Goal: Task Accomplishment & Management: Use online tool/utility

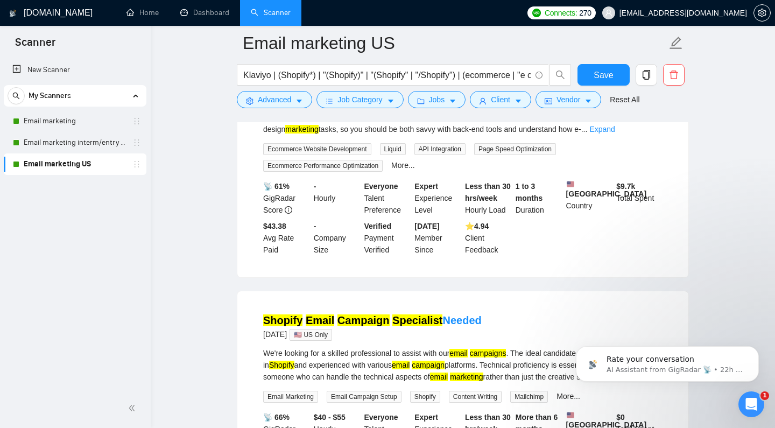
scroll to position [198, 0]
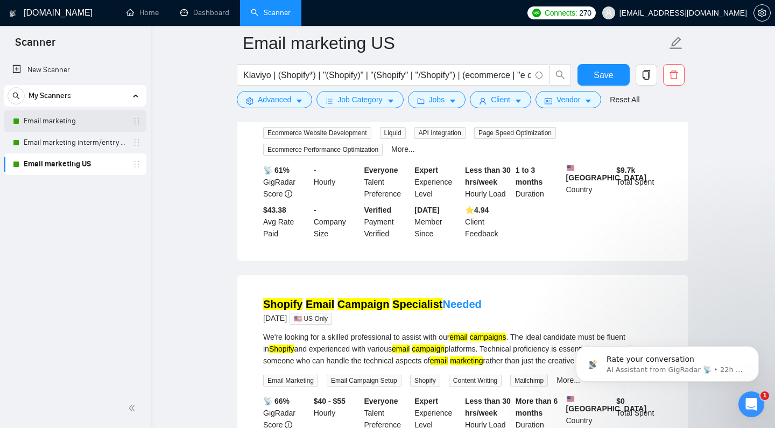
click at [69, 117] on link "Email marketing" at bounding box center [75, 121] width 102 height 22
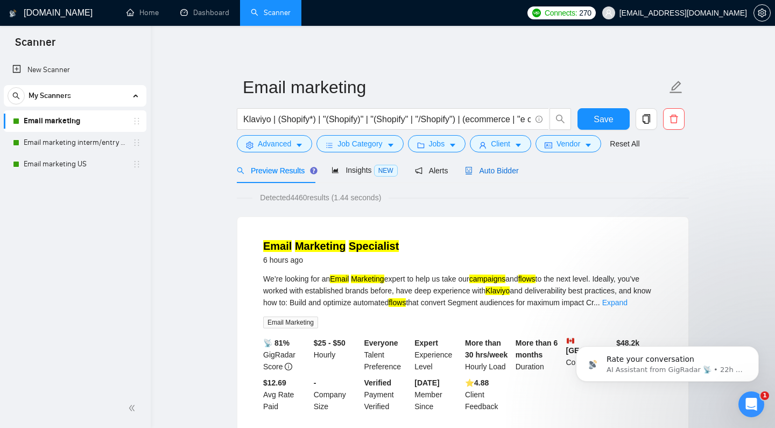
click at [477, 175] on span "Auto Bidder" at bounding box center [491, 170] width 53 height 9
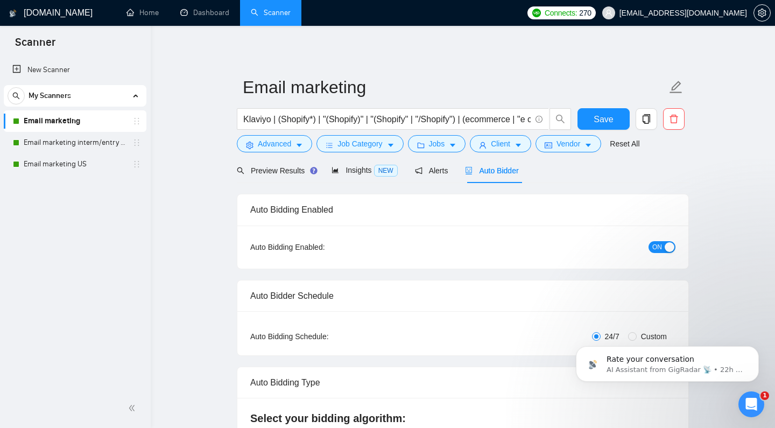
checkbox input "true"
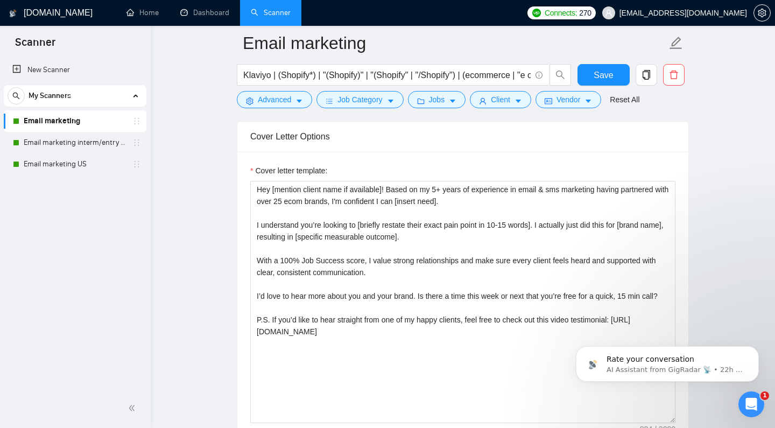
scroll to position [1194, 0]
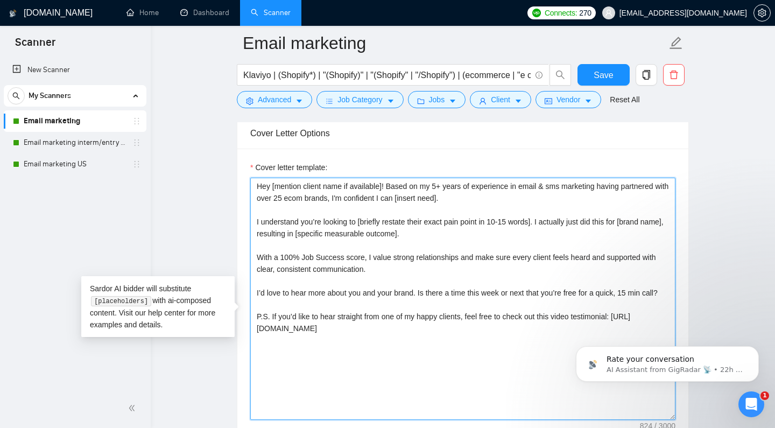
drag, startPoint x: 428, startPoint y: 202, endPoint x: 385, endPoint y: 202, distance: 43.0
click at [385, 202] on textarea "Hey [mention client name if available]! Based on my 5+ years of experience in e…" at bounding box center [462, 299] width 425 height 242
click at [407, 202] on textarea "Hey [mention client name if available]! With 5+ years of experience in email & …" at bounding box center [462, 299] width 425 height 242
drag, startPoint x: 571, startPoint y: 202, endPoint x: 532, endPoint y: 202, distance: 39.3
click at [532, 202] on textarea "Hey [mention client name if available]! With 4+ years of experience in email & …" at bounding box center [462, 299] width 425 height 242
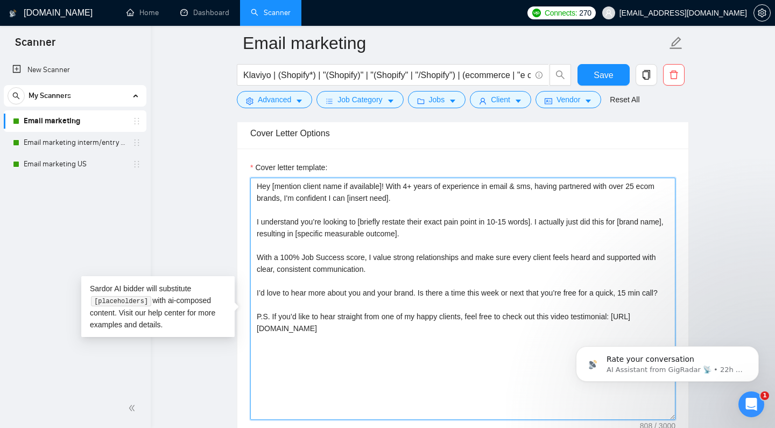
click at [274, 217] on textarea "Hey [mention client name if available]! With 4+ years of experience in email & …" at bounding box center [462, 299] width 425 height 242
drag, startPoint x: 603, startPoint y: 218, endPoint x: 483, endPoint y: 218, distance: 119.4
click at [483, 218] on textarea "Hey [mention client name if available]! With 4+ years of experience in email & …" at bounding box center [462, 299] width 425 height 242
drag, startPoint x: 620, startPoint y: 216, endPoint x: 581, endPoint y: 218, distance: 39.3
click at [581, 218] on textarea "Hey [mention client name if available]! With 4+ years of experience in email & …" at bounding box center [462, 299] width 425 height 242
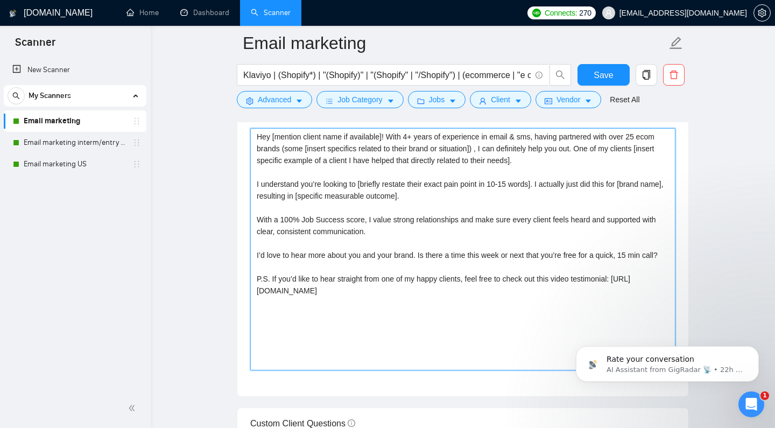
scroll to position [1245, 0]
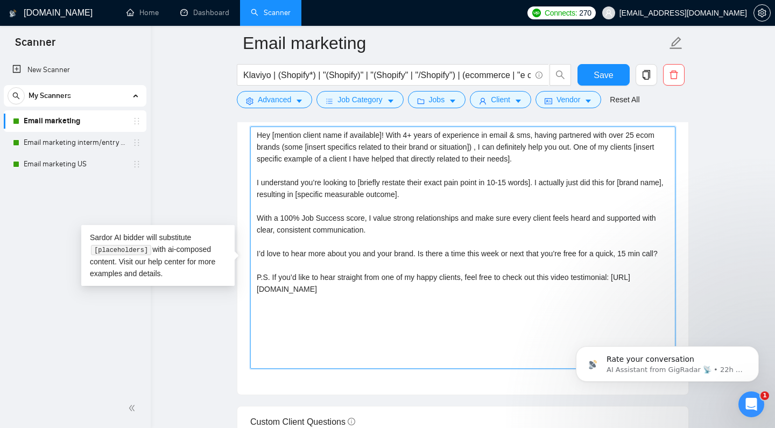
drag, startPoint x: 624, startPoint y: 200, endPoint x: 546, endPoint y: 201, distance: 78.0
click at [546, 201] on textarea "Hey [mention client name if available]! With 4+ years of experience in email & …" at bounding box center [462, 247] width 425 height 242
drag, startPoint x: 294, startPoint y: 211, endPoint x: 254, endPoint y: 211, distance: 39.8
click at [254, 211] on textarea "Hey [mention client name if available]! With 4+ years of experience in email & …" at bounding box center [462, 247] width 425 height 242
drag, startPoint x: 502, startPoint y: 211, endPoint x: 351, endPoint y: 212, distance: 151.2
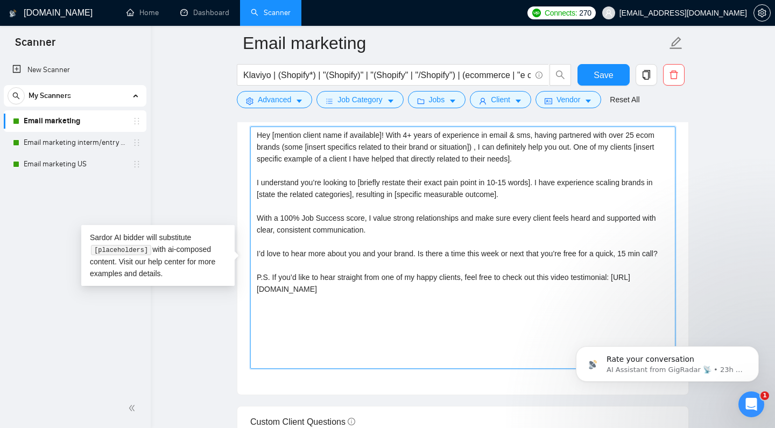
click at [351, 212] on textarea "Hey [mention client name if available]! With 4+ years of experience in email & …" at bounding box center [462, 247] width 425 height 242
drag, startPoint x: 438, startPoint y: 210, endPoint x: 357, endPoint y: 213, distance: 80.7
click at [357, 213] on textarea "Hey [mention client name if available]! With 4+ years of experience in email & …" at bounding box center [462, 247] width 425 height 242
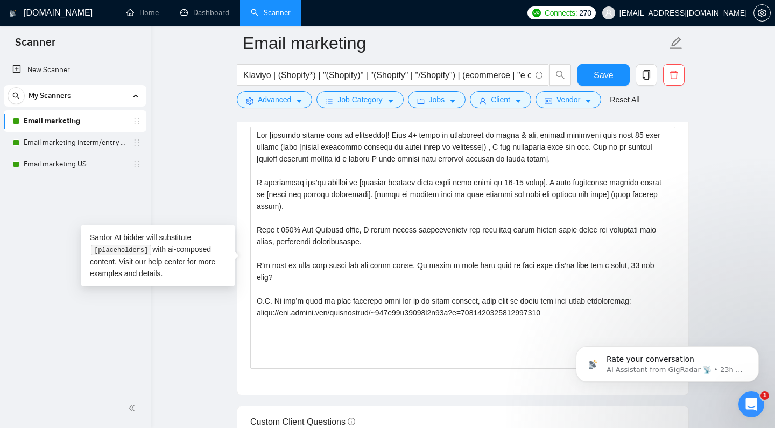
click at [739, 235] on div "[DOMAIN_NAME] Home Dashboard Scanner Connects: 270 [EMAIL_ADDRESS][DOMAIN_NAME]…" at bounding box center [463, 425] width 624 height 3341
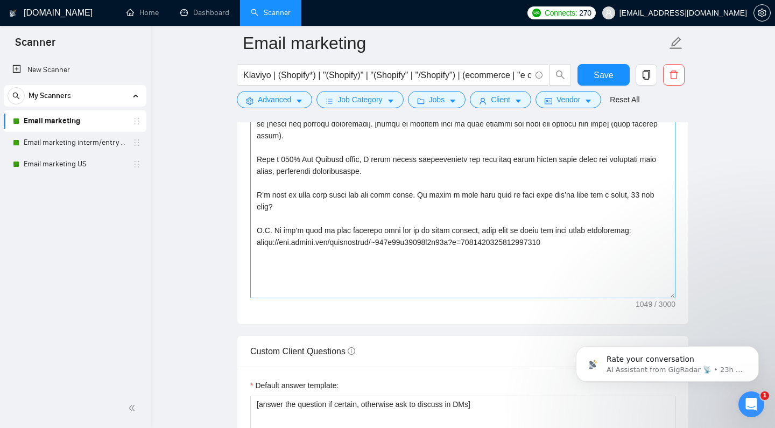
scroll to position [1323, 0]
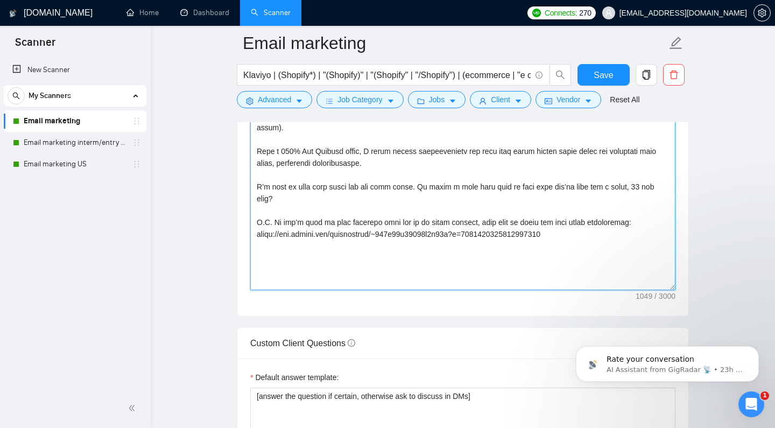
click at [625, 235] on textarea "Cover letter template:" at bounding box center [462, 169] width 425 height 242
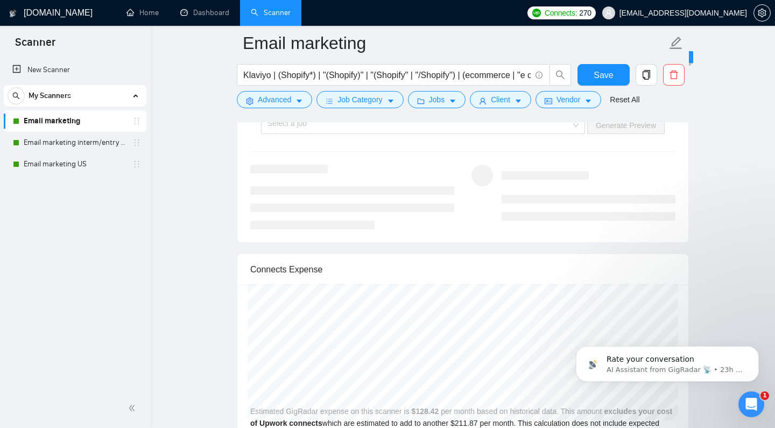
scroll to position [2084, 0]
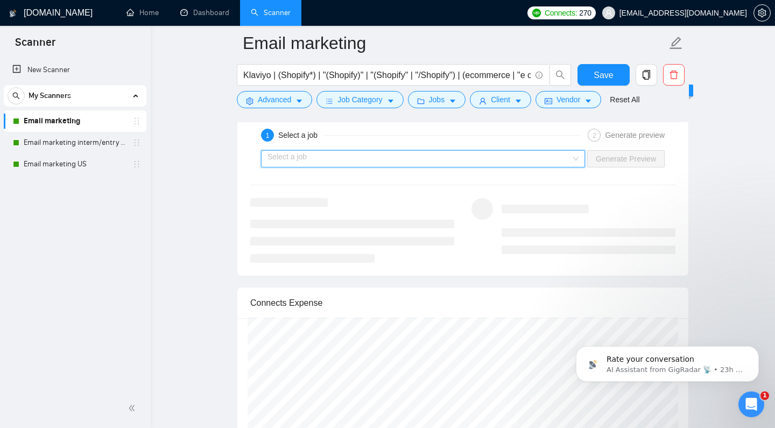
click at [505, 167] on input "search" at bounding box center [418, 159] width 303 height 16
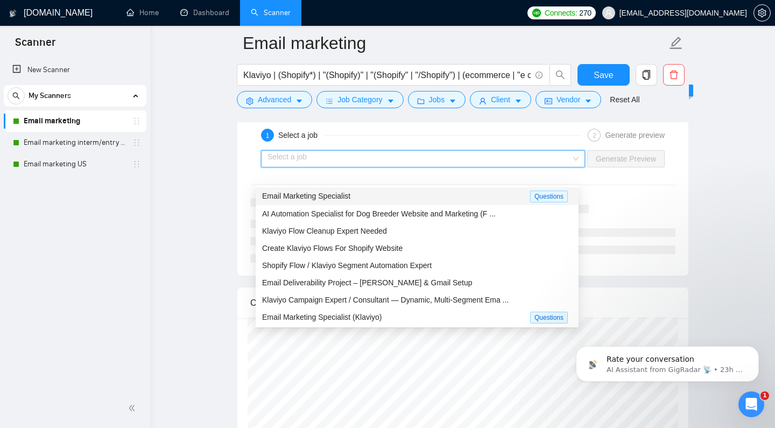
click at [431, 201] on div "Email Marketing Specialist" at bounding box center [396, 196] width 268 height 12
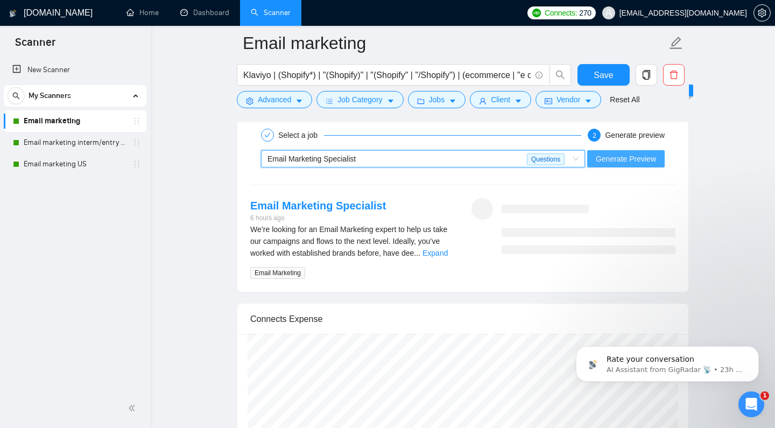
click at [652, 167] on button "Generate Preview" at bounding box center [625, 158] width 77 height 17
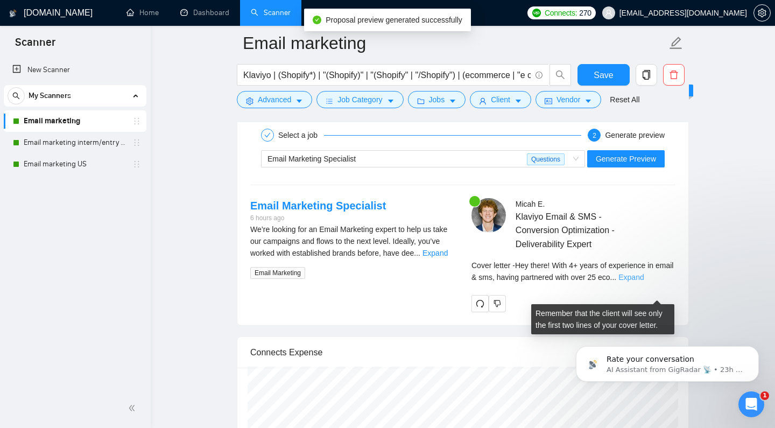
click at [643, 281] on link "Expand" at bounding box center [630, 277] width 25 height 9
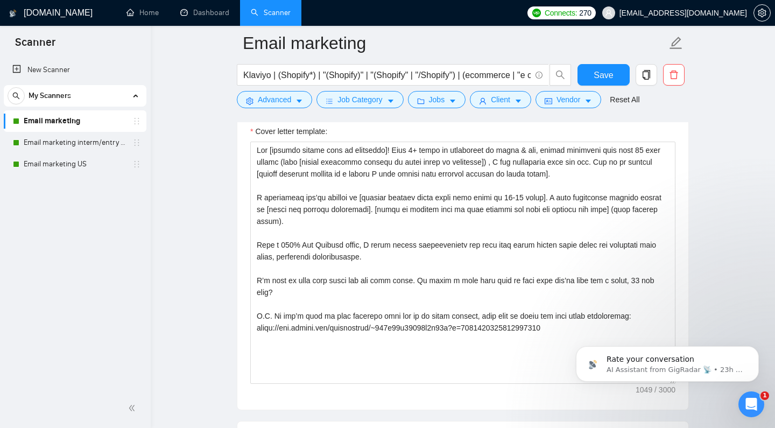
scroll to position [1227, 0]
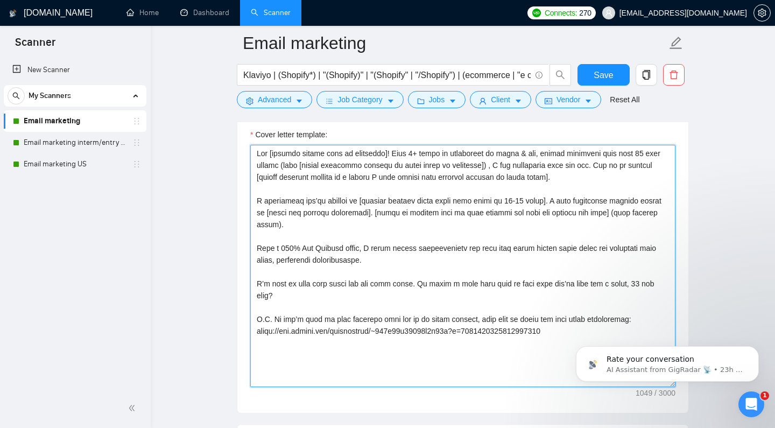
click at [534, 194] on textarea "Cover letter template:" at bounding box center [462, 266] width 425 height 242
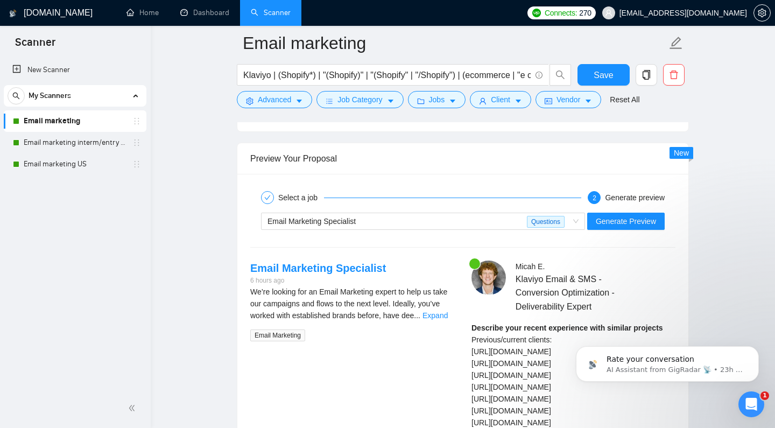
scroll to position [2040, 0]
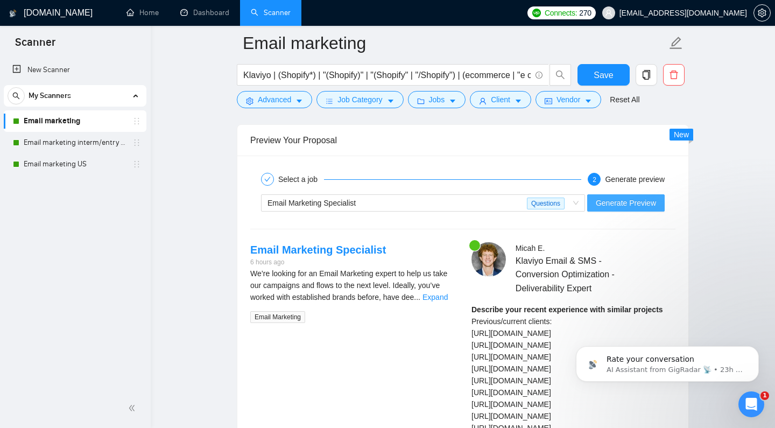
click at [641, 209] on span "Generate Preview" at bounding box center [626, 203] width 60 height 12
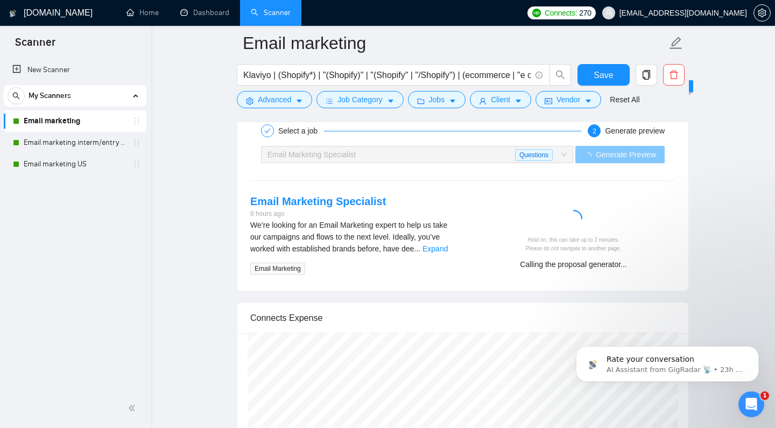
scroll to position [2090, 0]
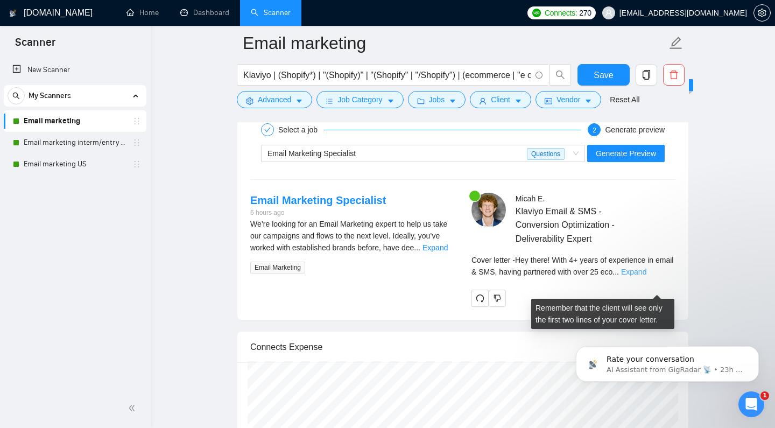
click at [646, 276] on link "Expand" at bounding box center [633, 271] width 25 height 9
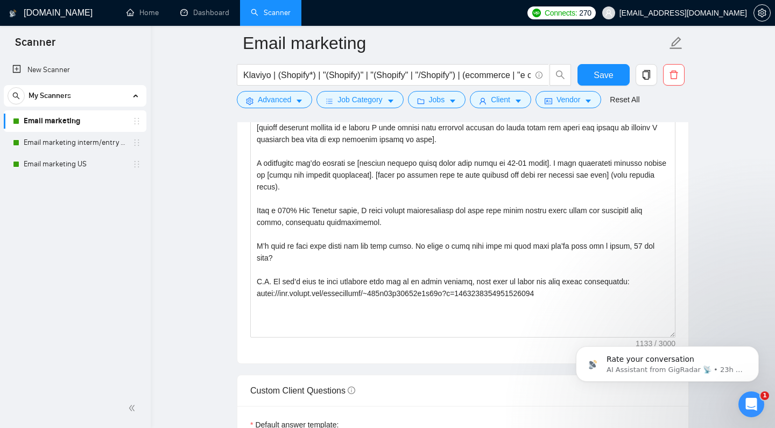
scroll to position [1271, 0]
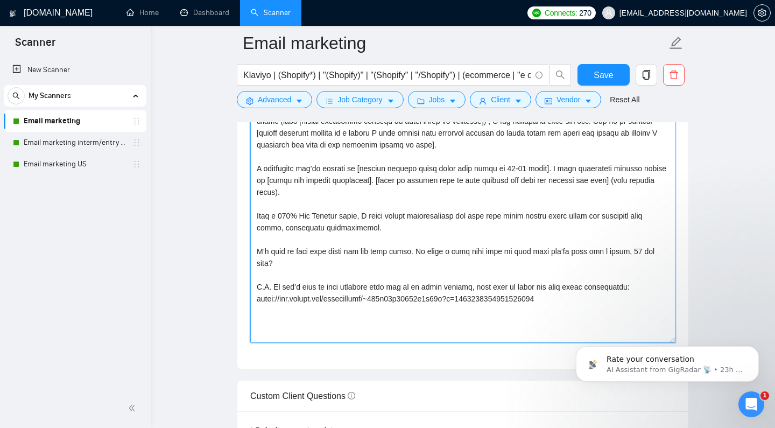
click at [493, 197] on textarea "Cover letter template:" at bounding box center [462, 222] width 425 height 242
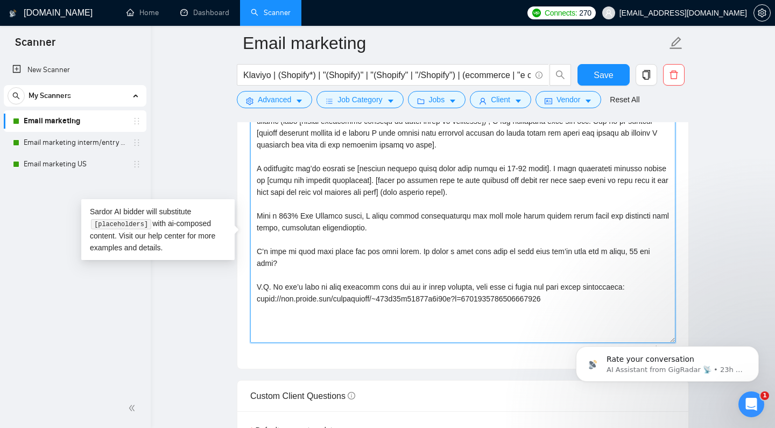
click at [466, 199] on textarea "Cover letter template:" at bounding box center [462, 222] width 425 height 242
click at [494, 200] on textarea "Cover letter template:" at bounding box center [462, 222] width 425 height 242
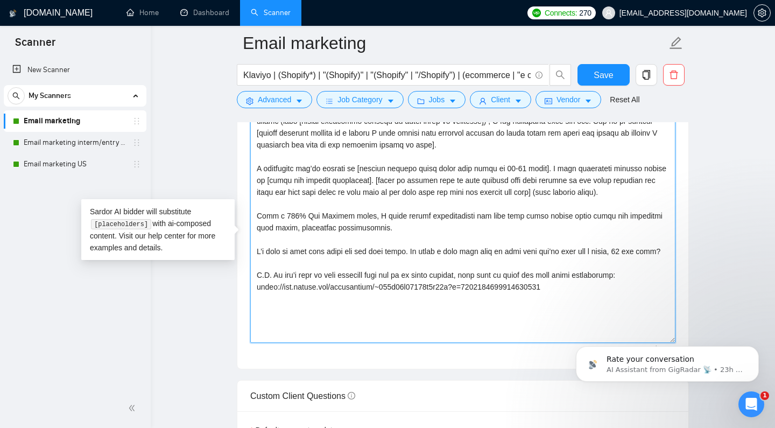
click at [571, 192] on textarea "Cover letter template:" at bounding box center [462, 222] width 425 height 242
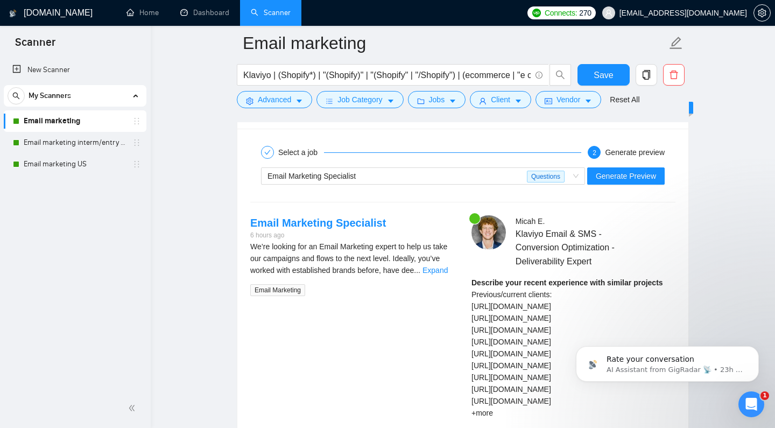
scroll to position [2032, 0]
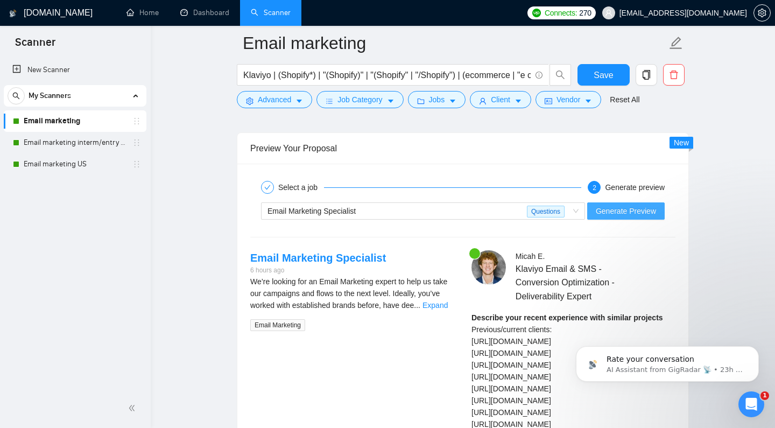
click at [627, 217] on span "Generate Preview" at bounding box center [626, 211] width 60 height 12
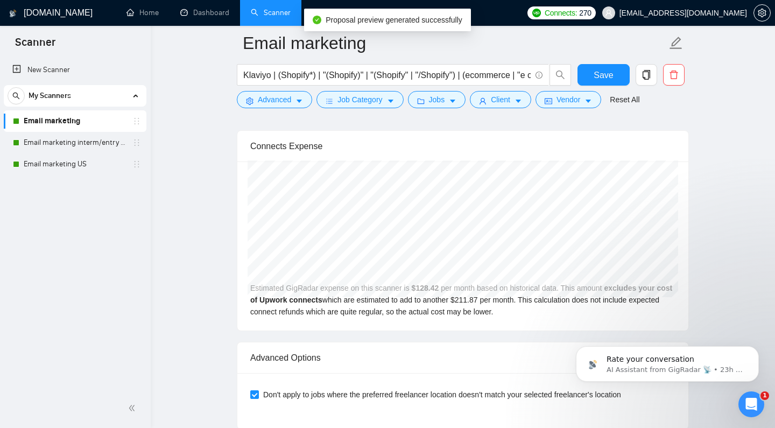
scroll to position [2221, 0]
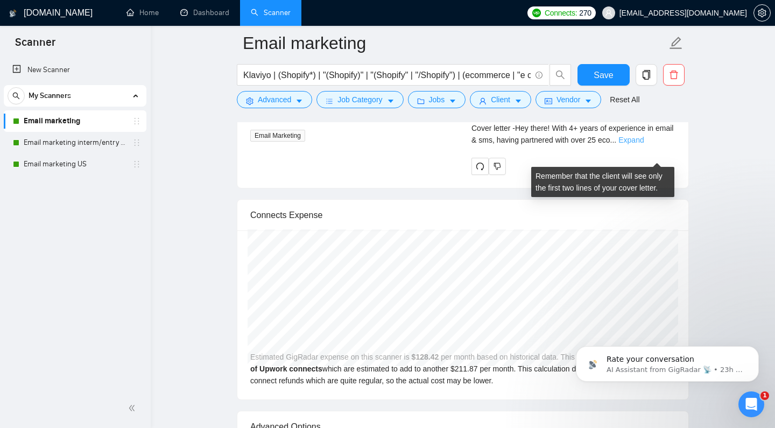
click at [643, 144] on link "Expand" at bounding box center [630, 140] width 25 height 9
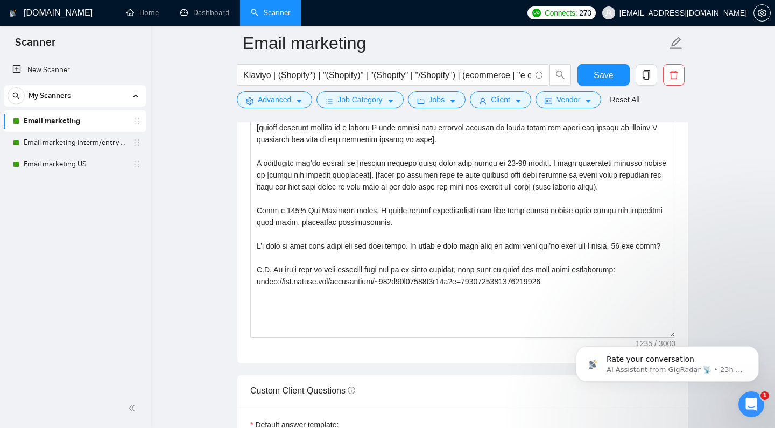
scroll to position [1211, 0]
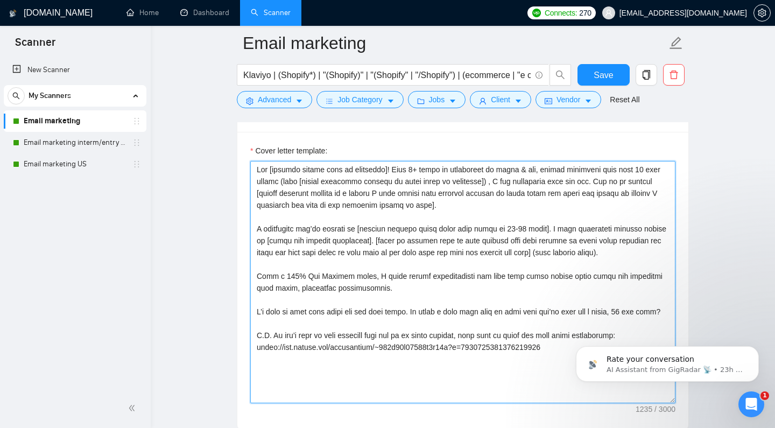
click at [299, 197] on textarea "Cover letter template:" at bounding box center [462, 282] width 425 height 242
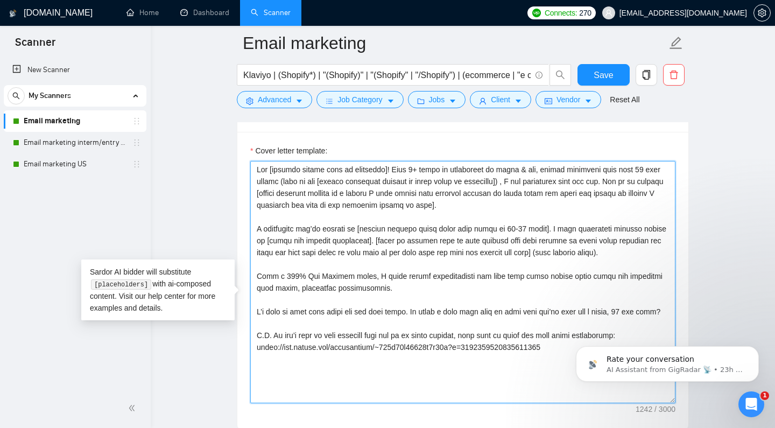
click at [374, 195] on textarea "Cover letter template:" at bounding box center [462, 282] width 425 height 242
drag, startPoint x: 440, startPoint y: 197, endPoint x: 407, endPoint y: 199, distance: 32.8
click at [407, 199] on textarea "Cover letter template:" at bounding box center [462, 282] width 425 height 242
click at [436, 197] on textarea "Cover letter template:" at bounding box center [462, 282] width 425 height 242
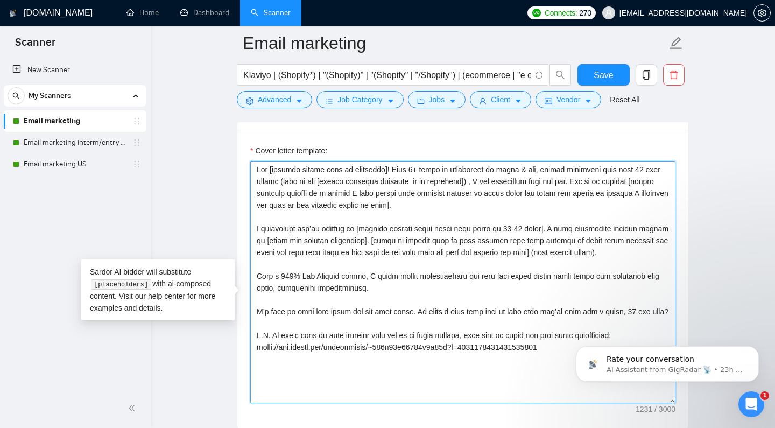
drag, startPoint x: 458, startPoint y: 198, endPoint x: 373, endPoint y: 198, distance: 85.0
click at [373, 198] on textarea "Cover letter template:" at bounding box center [462, 282] width 425 height 242
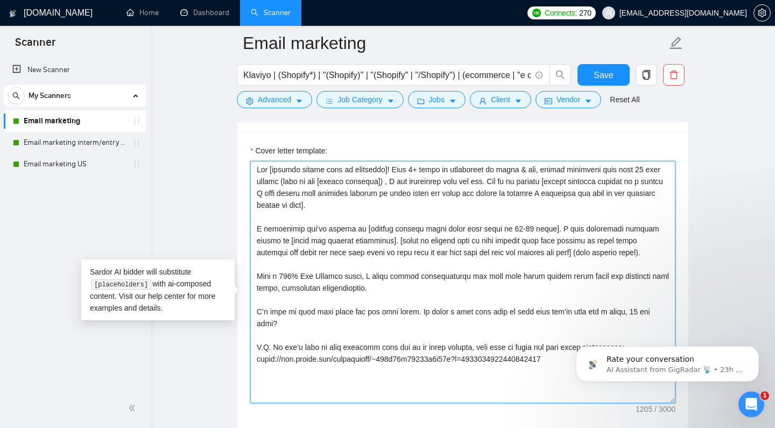
click at [345, 197] on textarea "Cover letter template:" at bounding box center [462, 282] width 425 height 242
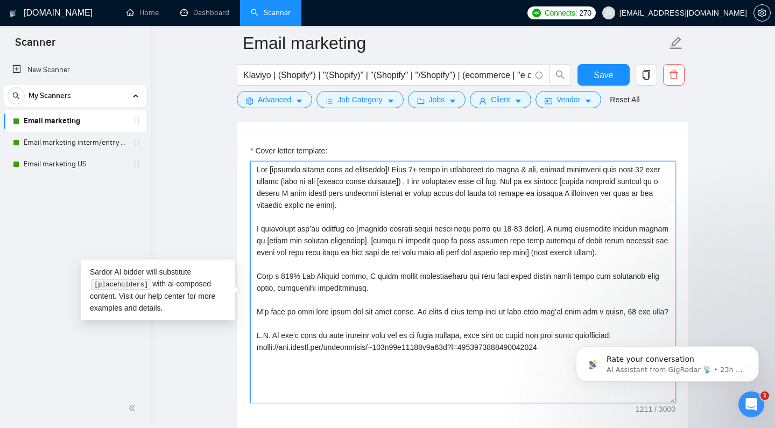
click at [392, 201] on textarea "Cover letter template:" at bounding box center [462, 282] width 425 height 242
click at [391, 199] on textarea "Cover letter template:" at bounding box center [462, 282] width 425 height 242
click at [446, 193] on textarea "Cover letter template:" at bounding box center [462, 282] width 425 height 242
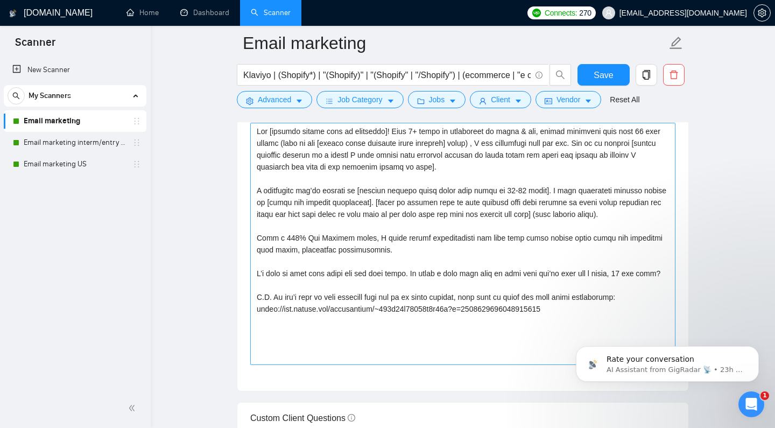
scroll to position [1239, 0]
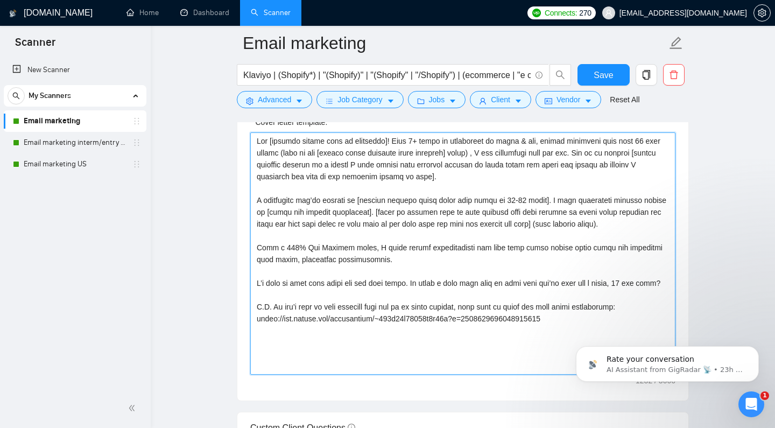
click at [419, 193] on textarea "Cover letter template:" at bounding box center [462, 253] width 425 height 242
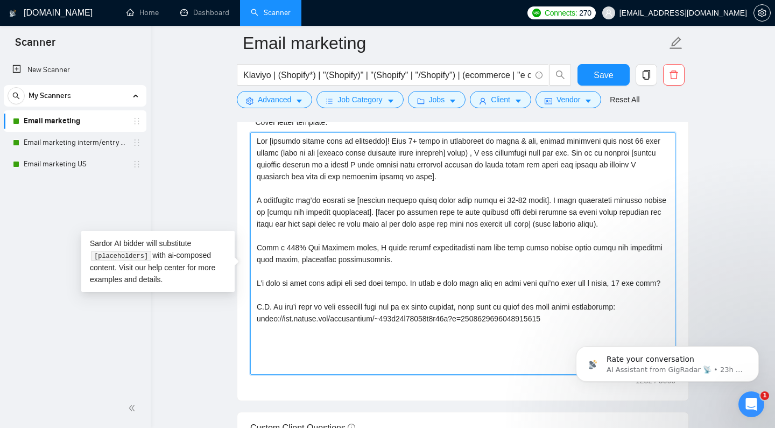
click at [415, 194] on textarea "Cover letter template:" at bounding box center [462, 253] width 425 height 242
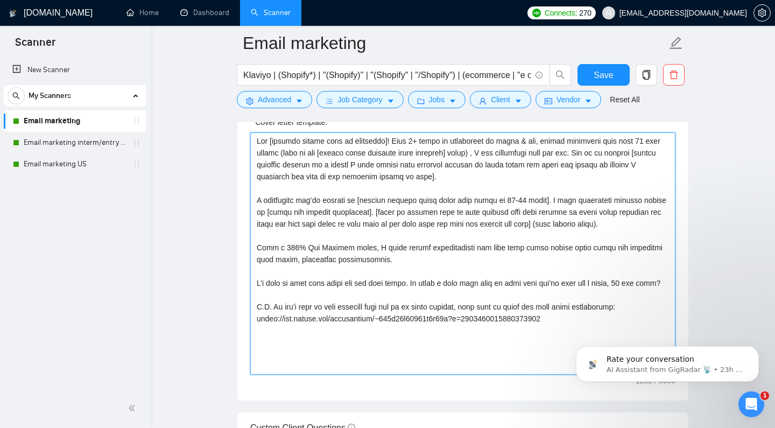
click at [603, 182] on textarea "Cover letter template:" at bounding box center [462, 253] width 425 height 242
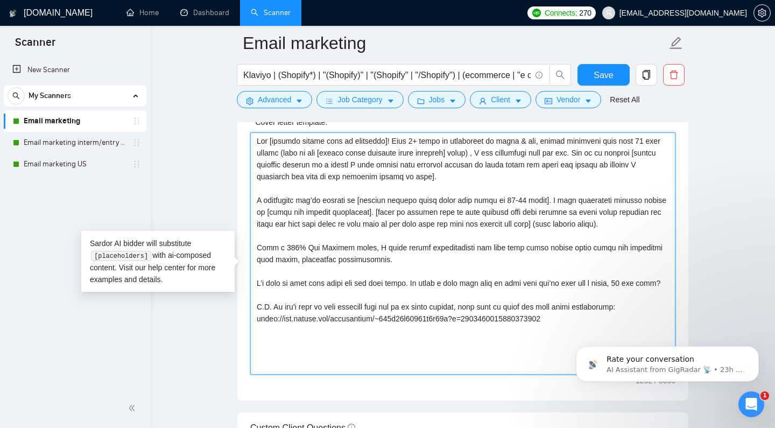
click at [603, 182] on textarea "Cover letter template:" at bounding box center [462, 253] width 425 height 242
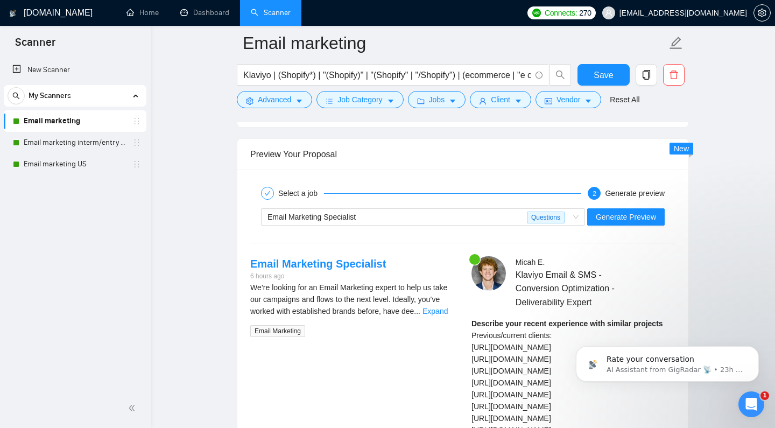
scroll to position [2023, 0]
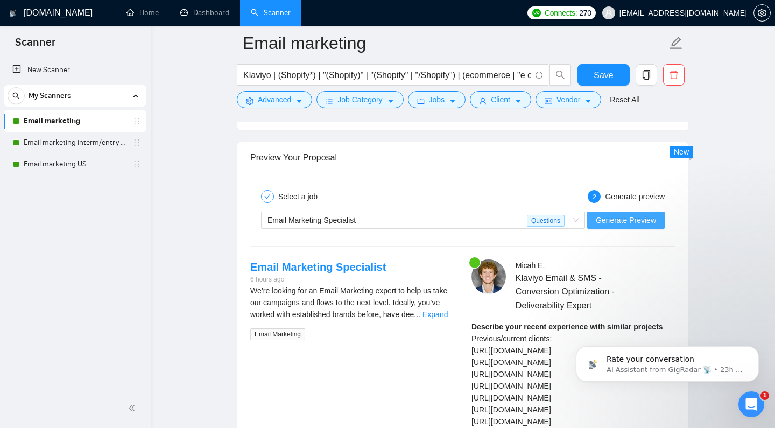
click at [636, 226] on span "Generate Preview" at bounding box center [626, 220] width 60 height 12
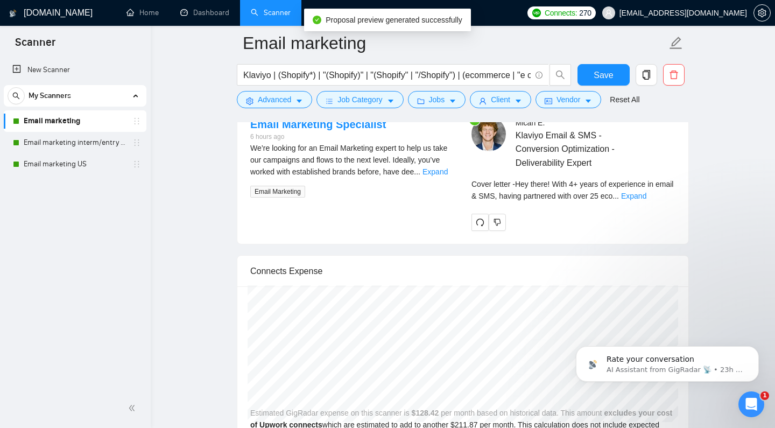
scroll to position [2171, 0]
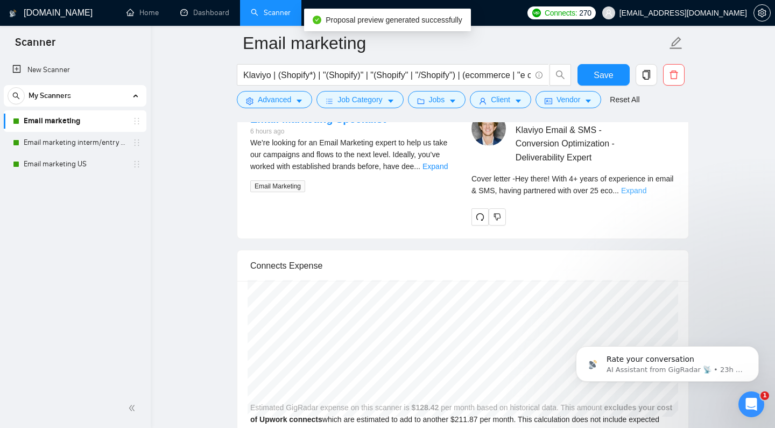
click at [646, 195] on link "Expand" at bounding box center [633, 190] width 25 height 9
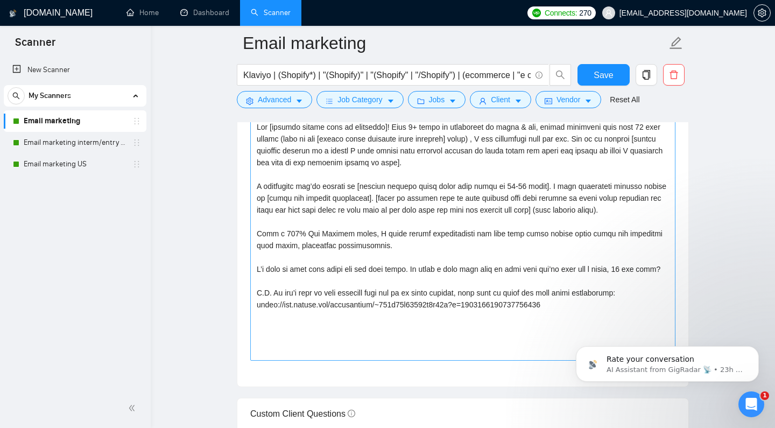
scroll to position [1235, 0]
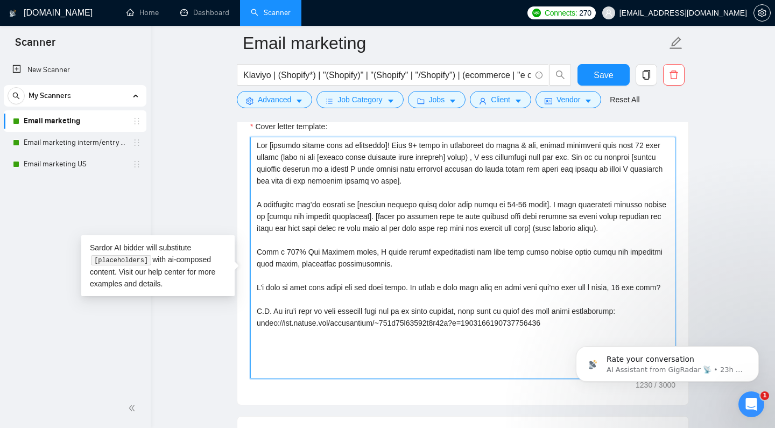
drag, startPoint x: 563, startPoint y: 245, endPoint x: 356, endPoint y: 233, distance: 208.0
click at [356, 233] on textarea "Cover letter template:" at bounding box center [462, 258] width 425 height 242
click at [567, 251] on textarea "Cover letter template:" at bounding box center [462, 258] width 425 height 242
drag, startPoint x: 567, startPoint y: 245, endPoint x: 356, endPoint y: 235, distance: 210.6
click at [356, 235] on textarea "Cover letter template:" at bounding box center [462, 258] width 425 height 242
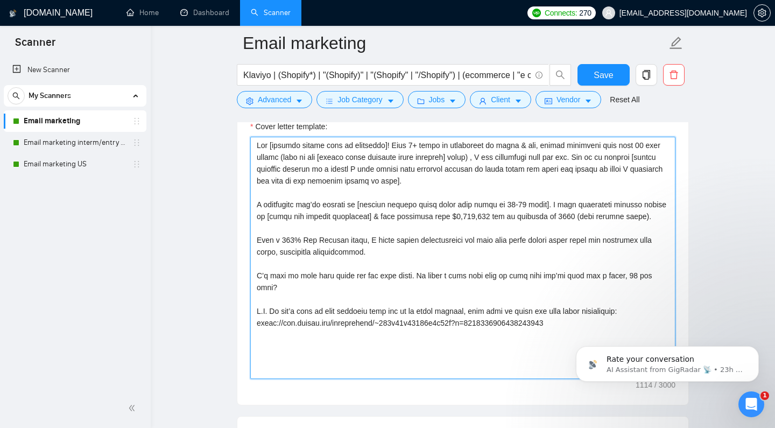
click at [558, 230] on textarea "Cover letter template:" at bounding box center [462, 258] width 425 height 242
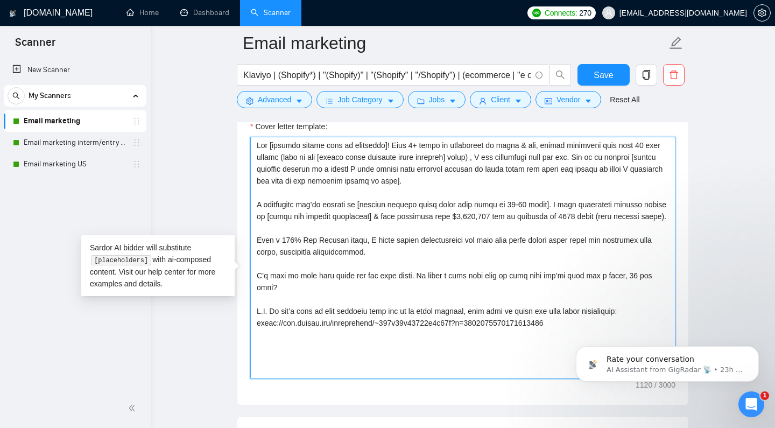
type textarea "Lor [ipsumdo sitame cons ad elitseddo]! Eius 5+ tempo in utlaboreet do magna & …"
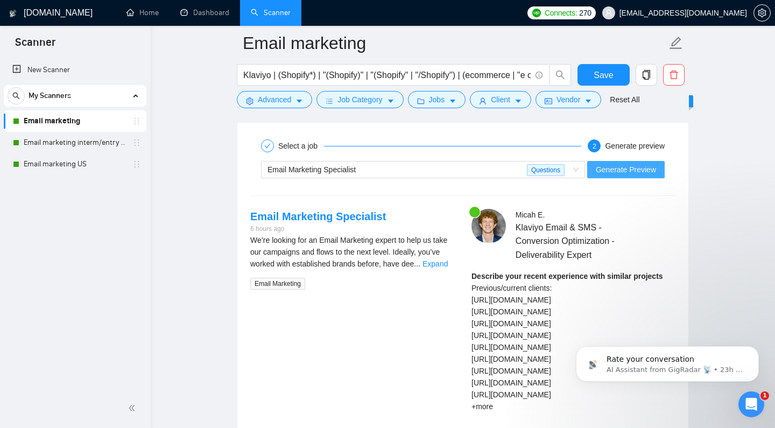
click at [629, 175] on span "Generate Preview" at bounding box center [626, 170] width 60 height 12
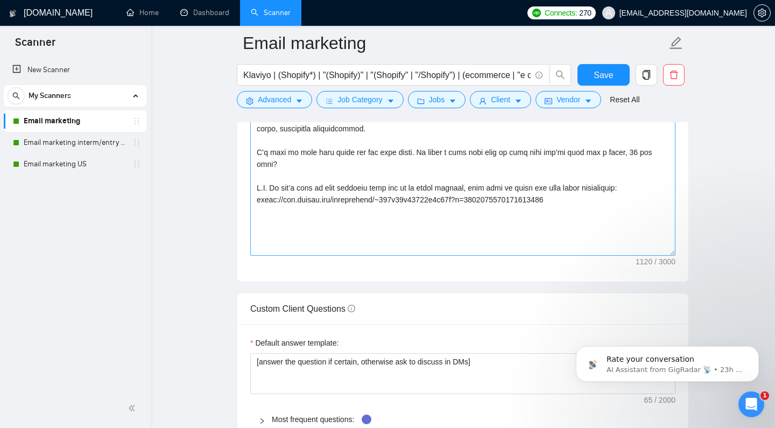
scroll to position [1282, 0]
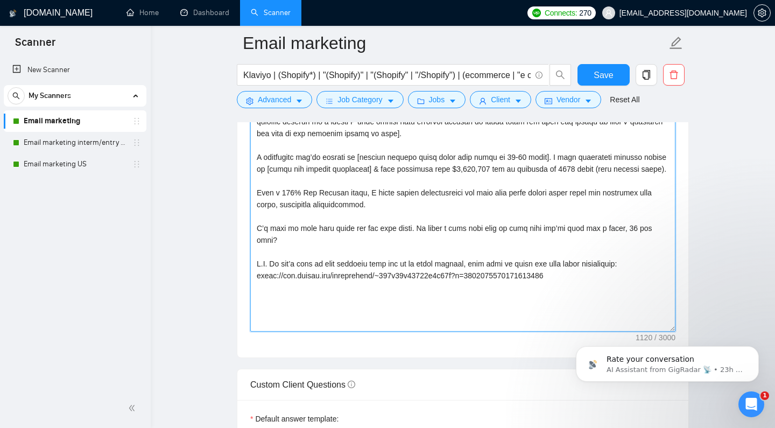
click at [443, 188] on textarea "Cover letter template:" at bounding box center [462, 210] width 425 height 242
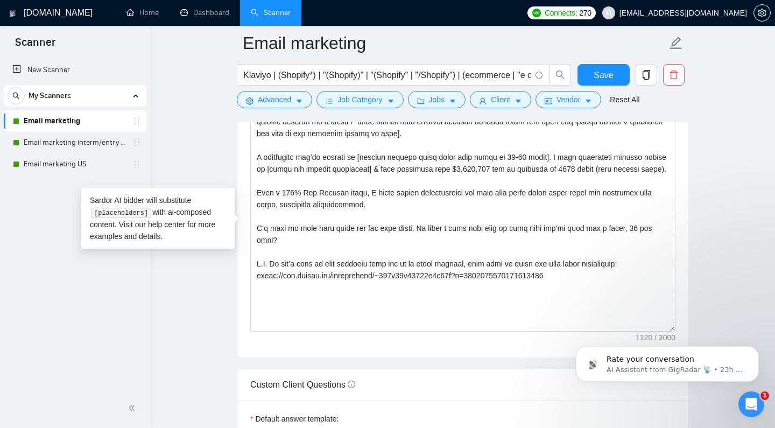
click at [758, 244] on div "[DOMAIN_NAME] Home Dashboard Scanner Connects: 270 [EMAIL_ADDRESS][DOMAIN_NAME]…" at bounding box center [463, 398] width 624 height 3360
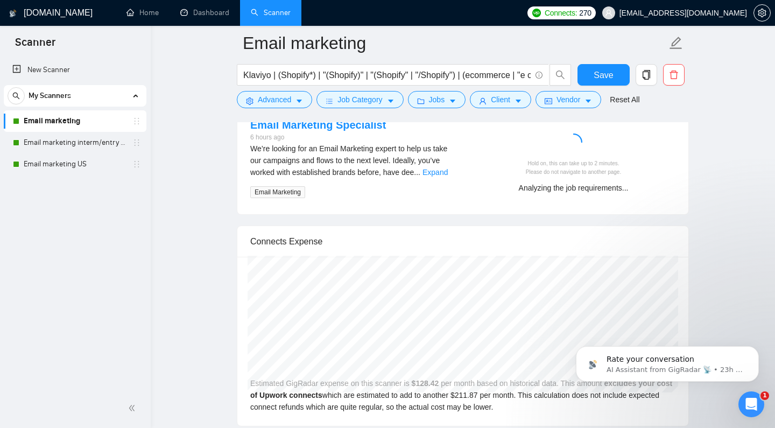
scroll to position [2166, 0]
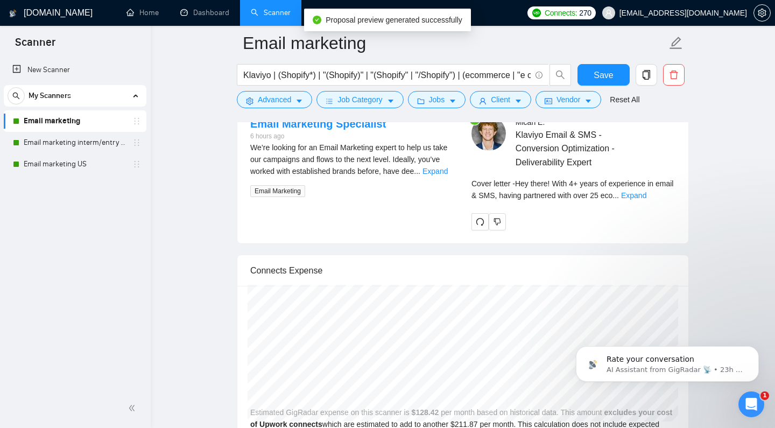
click at [659, 201] on div "Cover letter - Hey there! With 4+ years of experience in email & SMS, having pa…" at bounding box center [573, 190] width 204 height 24
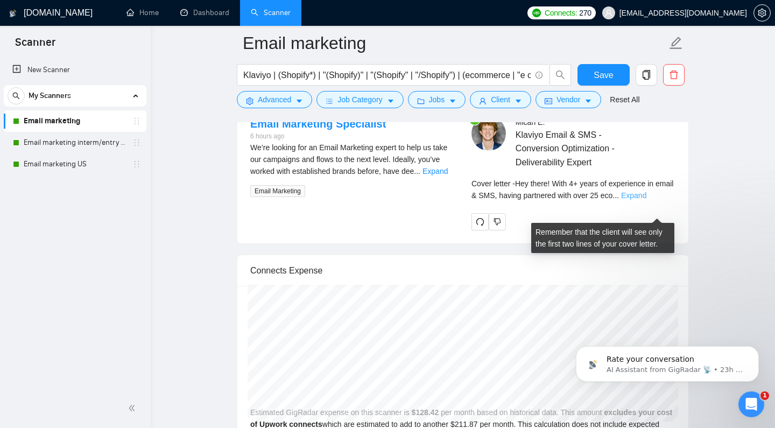
click at [646, 200] on link "Expand" at bounding box center [633, 195] width 25 height 9
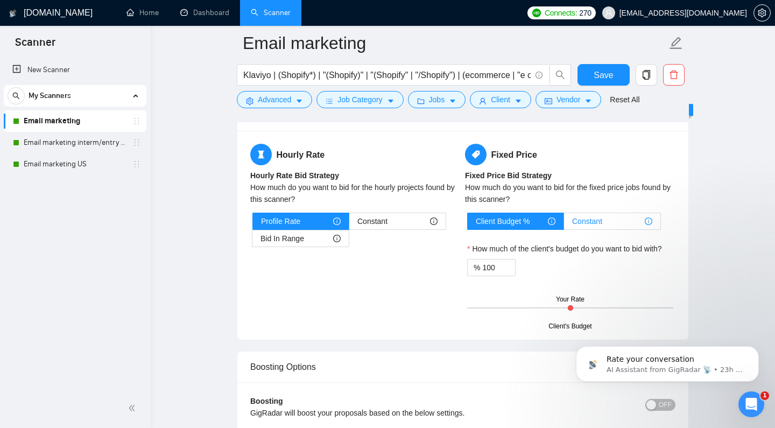
scroll to position [1258, 0]
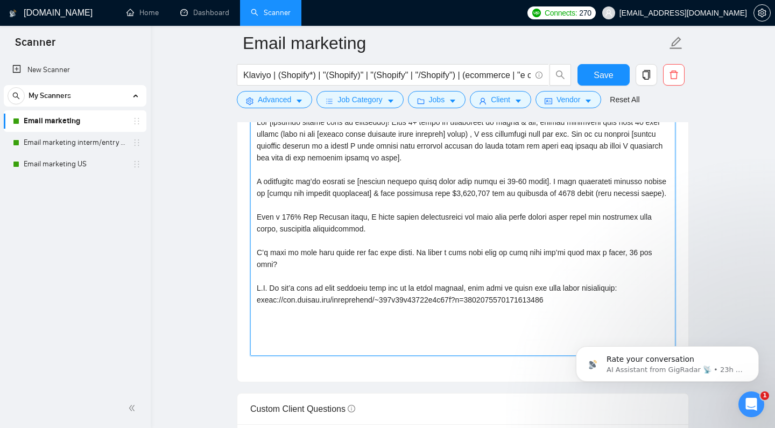
click at [589, 260] on textarea "Cover letter template:" at bounding box center [462, 235] width 425 height 242
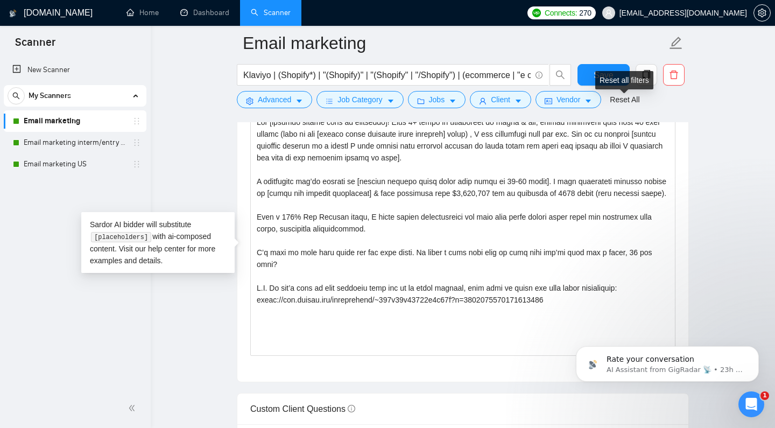
click at [604, 80] on div "Reset all filters" at bounding box center [624, 80] width 58 height 18
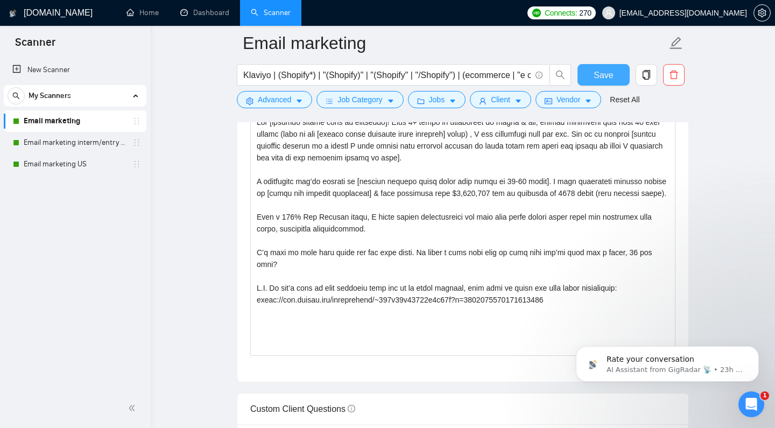
click at [579, 69] on button "Save" at bounding box center [603, 75] width 52 height 22
click at [112, 141] on link "Email marketing interm/entry level" at bounding box center [75, 143] width 102 height 22
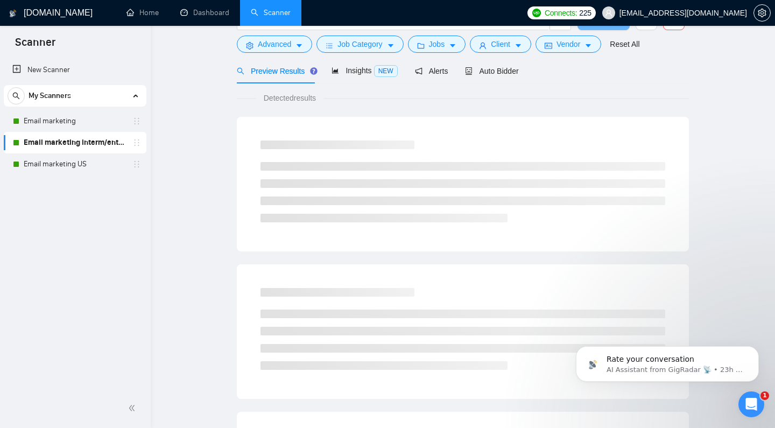
scroll to position [44, 0]
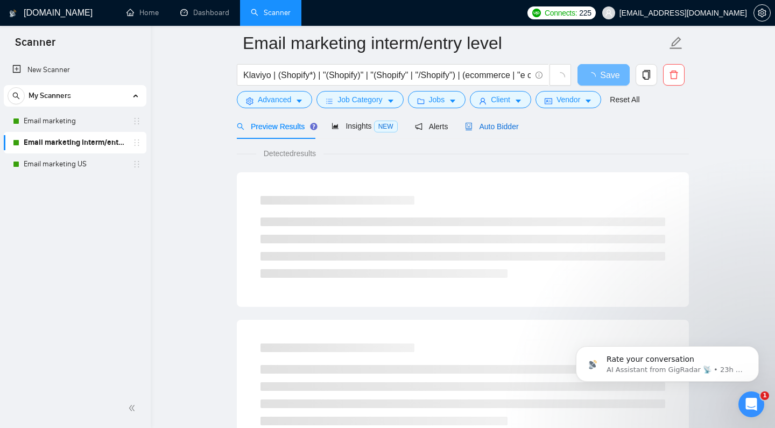
click at [483, 132] on div "Auto Bidder" at bounding box center [491, 127] width 53 height 12
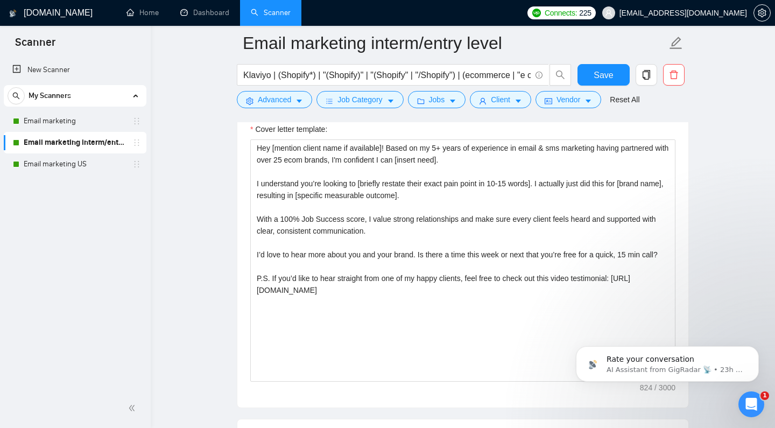
scroll to position [1233, 0]
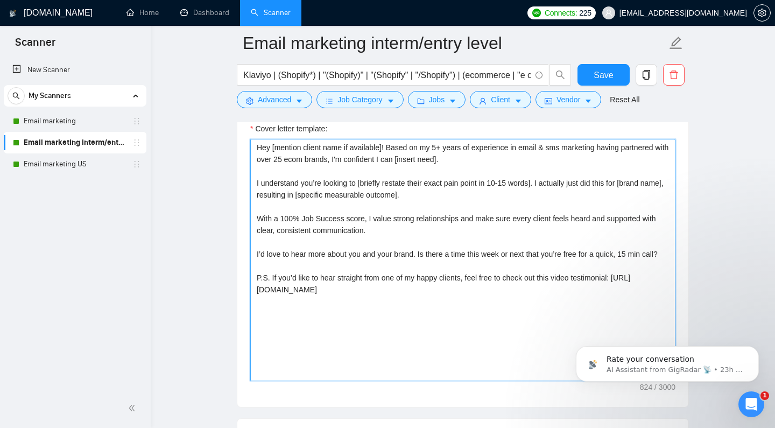
click at [399, 230] on textarea "Hey [mention client name if available]! Based on my 5+ years of experience in e…" at bounding box center [462, 260] width 425 height 242
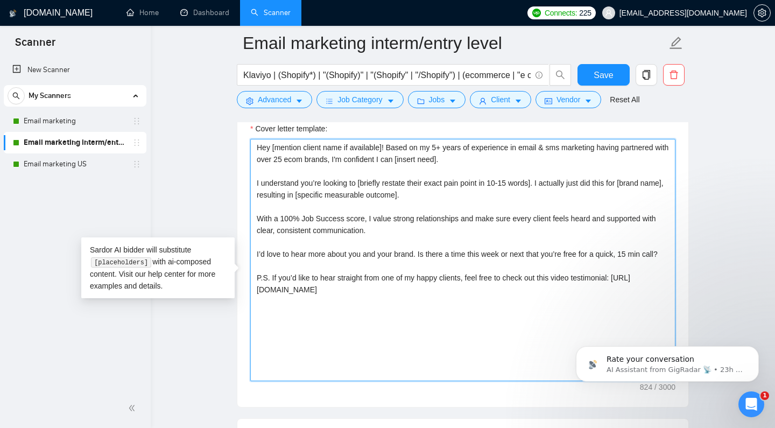
paste textarea "With 4+ years of experience in email & sms, having partnered with over 25 ecom …"
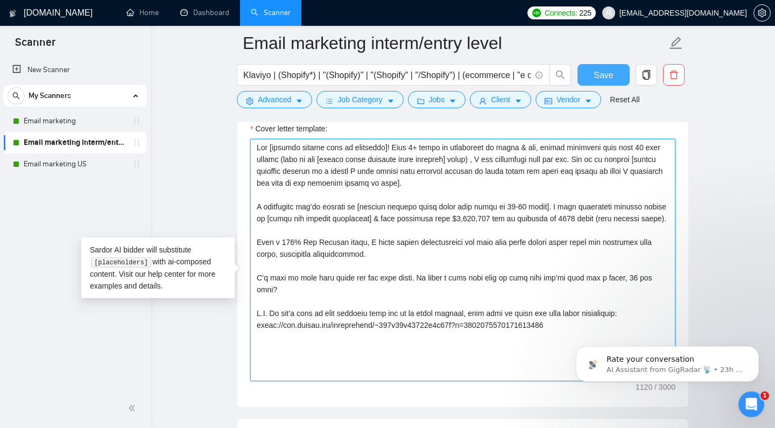
type textarea "Lor [ipsumdo sitame cons ad elitseddo]! Eius 5+ tempo in utlaboreet do magna & …"
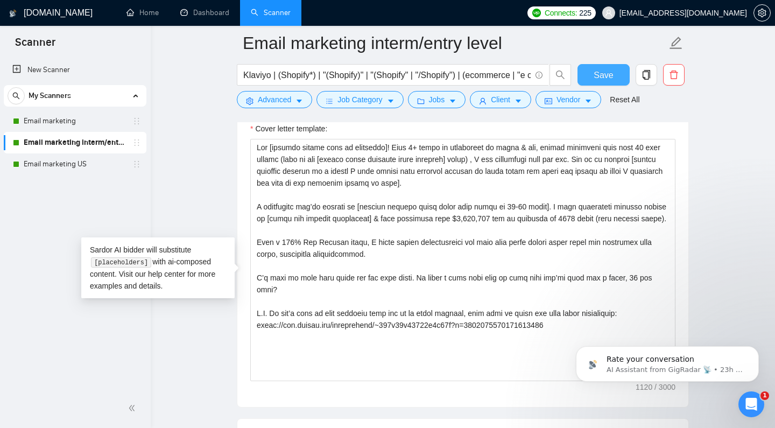
click at [595, 75] on span "Save" at bounding box center [602, 74] width 19 height 13
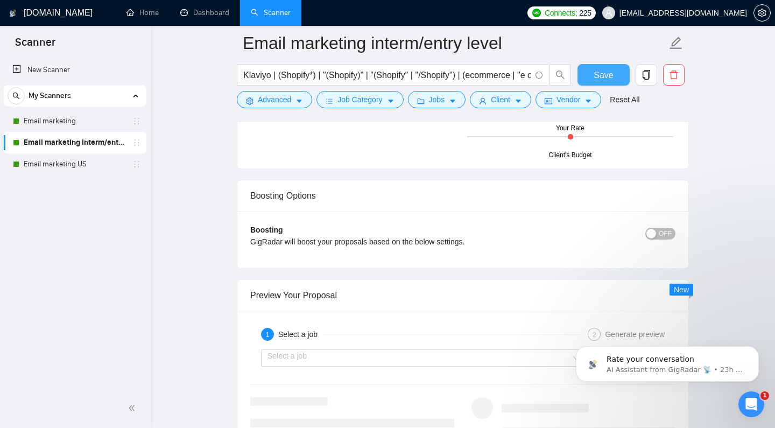
scroll to position [1890, 0]
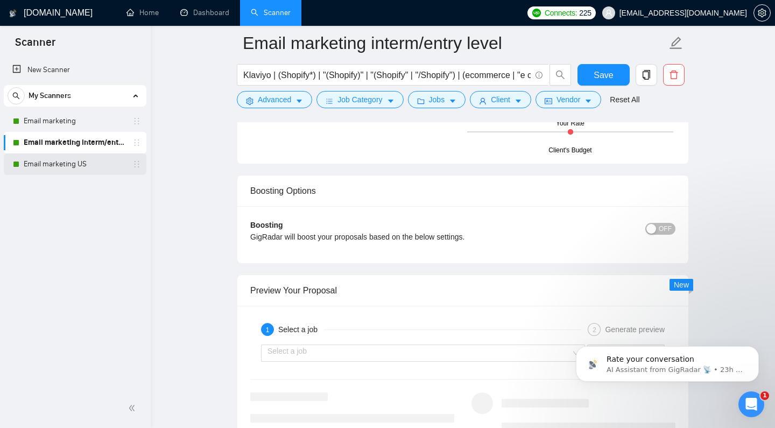
click at [94, 161] on link "Email marketing US" at bounding box center [75, 164] width 102 height 22
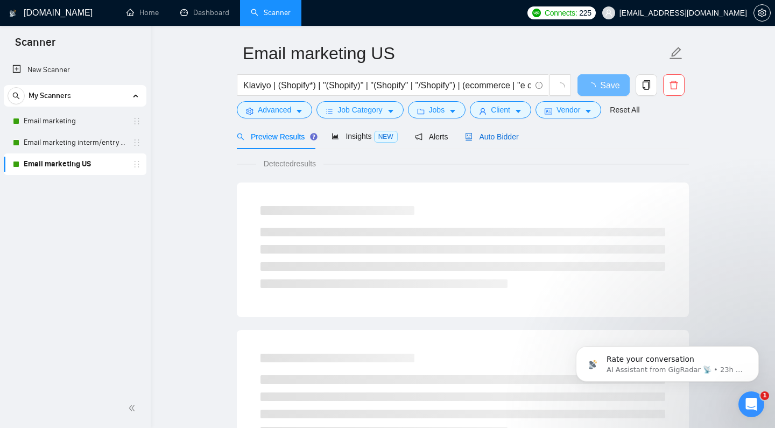
click at [504, 141] on span "Auto Bidder" at bounding box center [491, 136] width 53 height 9
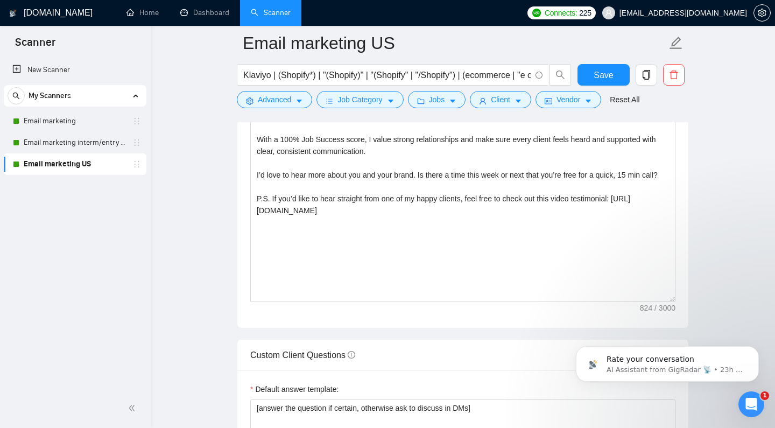
scroll to position [1245, 0]
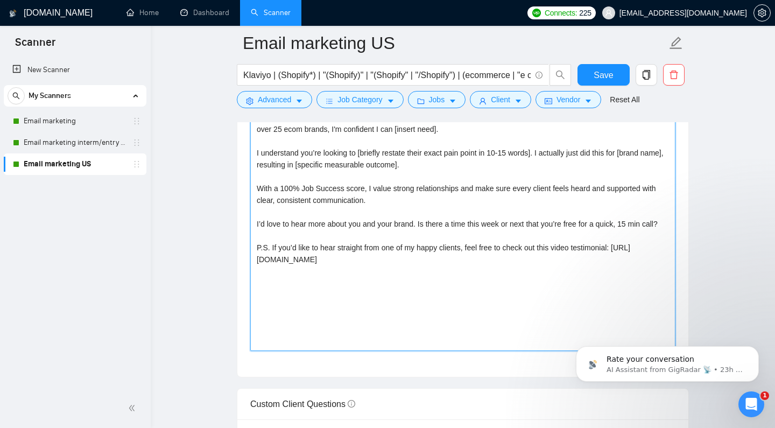
click at [482, 214] on textarea "Hey [mention client name if available]! Based on my 5+ years of experience in e…" at bounding box center [462, 230] width 425 height 242
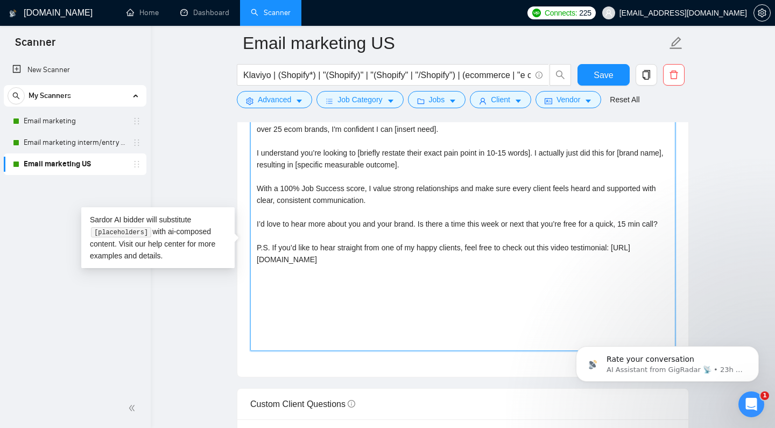
paste textarea "With 4+ years of experience in email & sms, having partnered with over 25 ecom …"
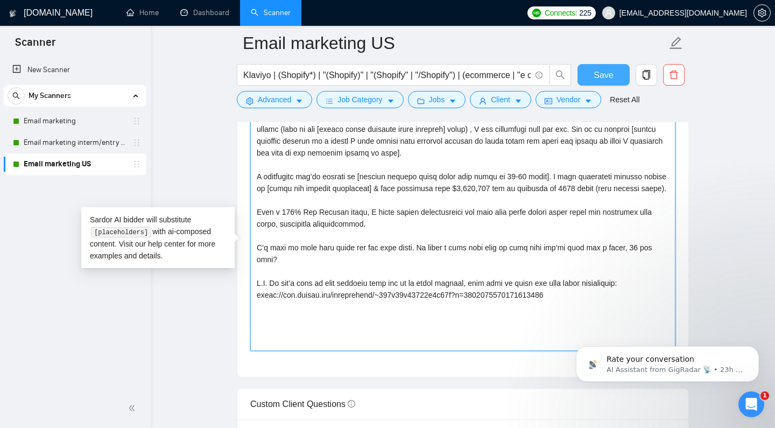
type textarea "Lor [ipsumdo sitame cons ad elitseddo]! Eius 5+ tempo in utlaboreet do magna & …"
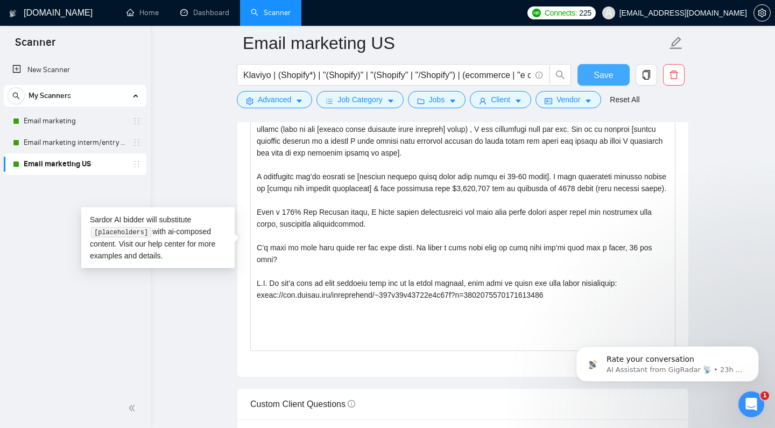
click at [610, 66] on button "Save" at bounding box center [603, 75] width 52 height 22
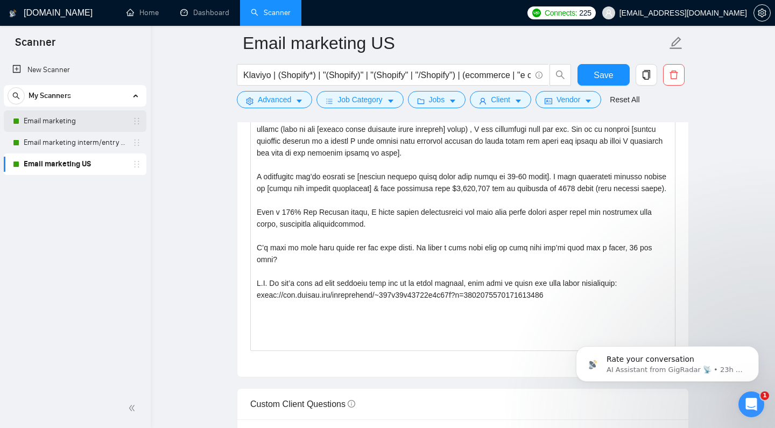
click at [73, 123] on link "Email marketing" at bounding box center [75, 121] width 102 height 22
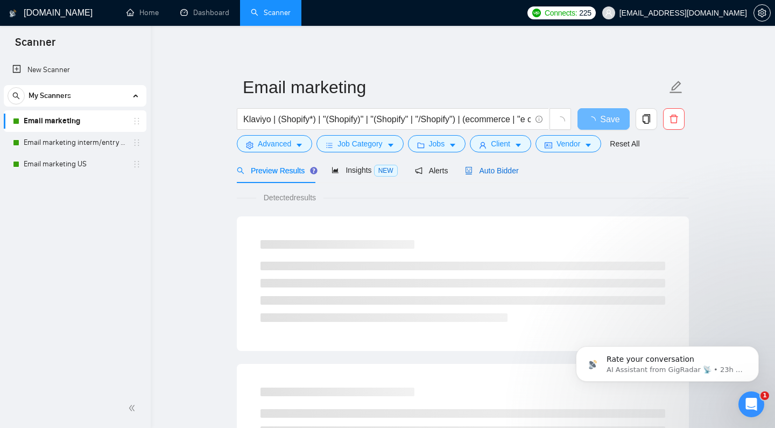
click at [471, 175] on span "Auto Bidder" at bounding box center [491, 170] width 53 height 9
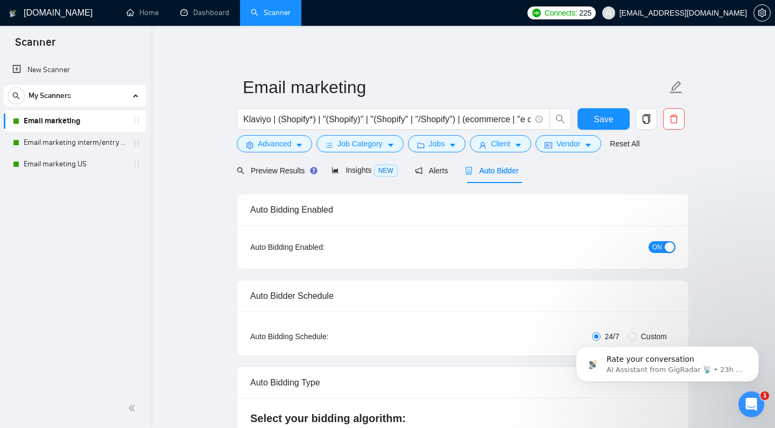
checkbox input "true"
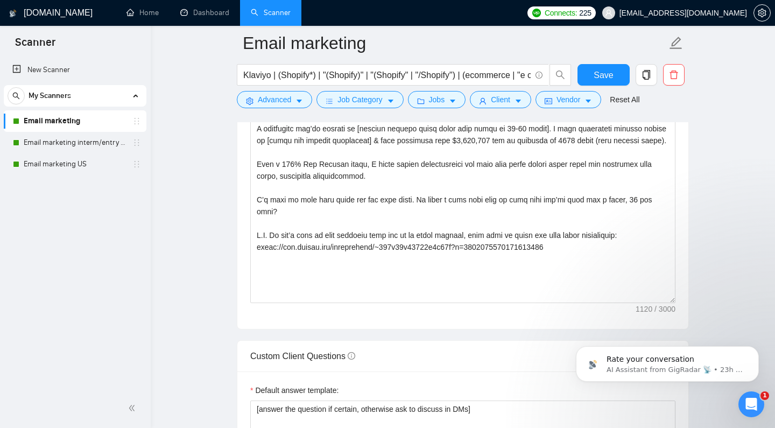
scroll to position [1202, 0]
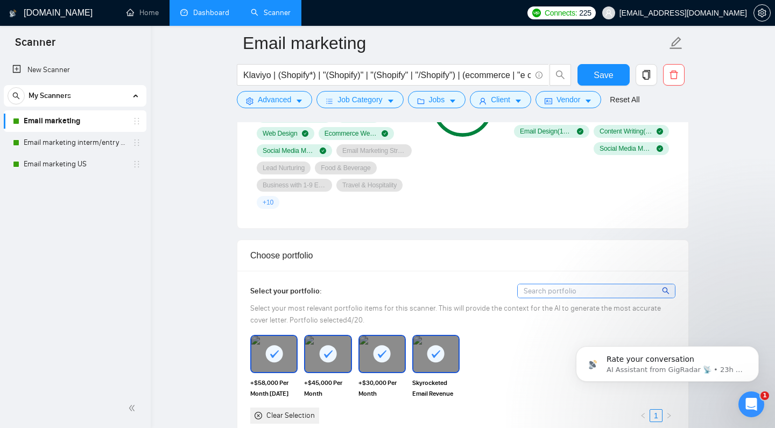
click at [194, 15] on link "Dashboard" at bounding box center [204, 12] width 49 height 9
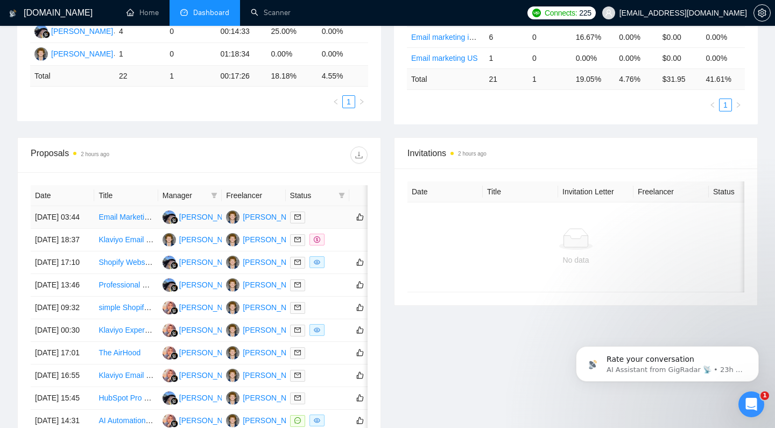
scroll to position [266, 0]
